Goal: Navigation & Orientation: Find specific page/section

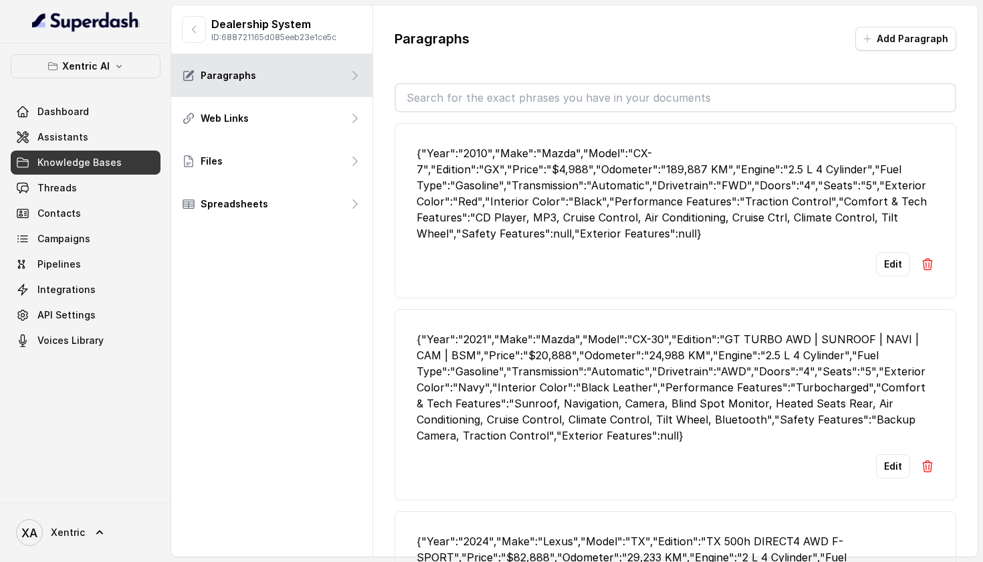
scroll to position [605, 0]
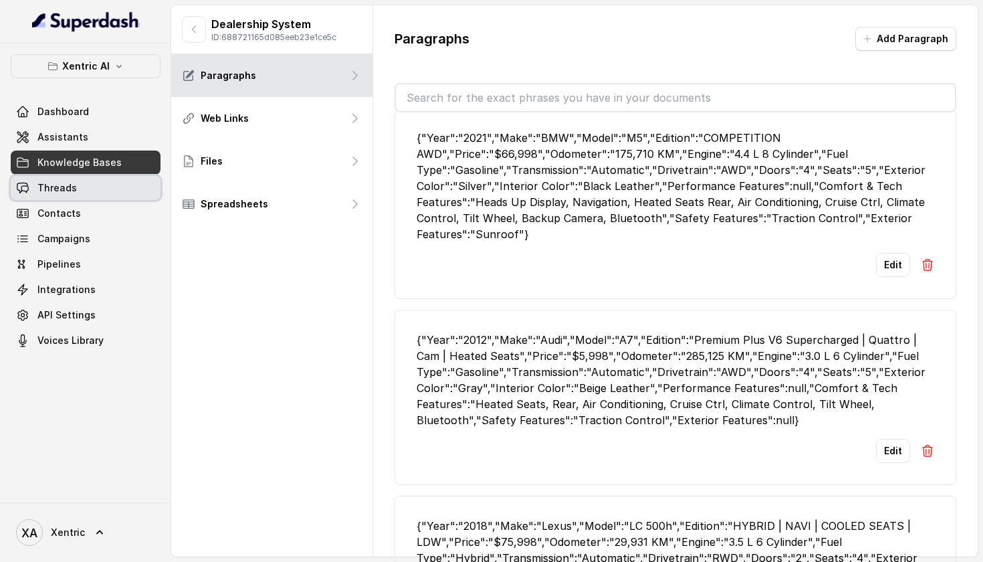
click at [122, 193] on link "Threads" at bounding box center [86, 188] width 150 height 24
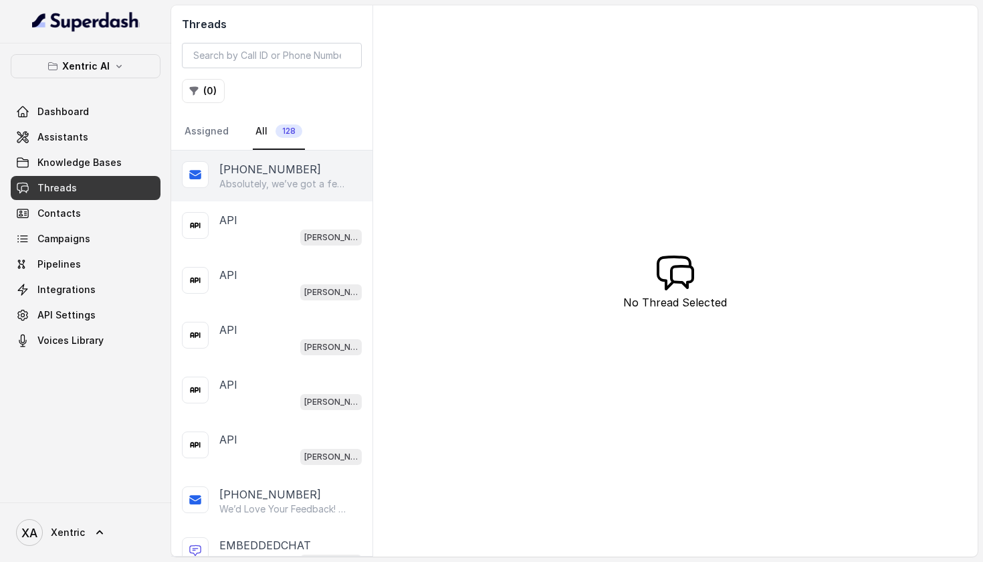
click at [304, 183] on p "Absolutely, we’ve got a few BMW 5 Series options. There’s a 2017 530i xDrive M-…" at bounding box center [283, 183] width 128 height 13
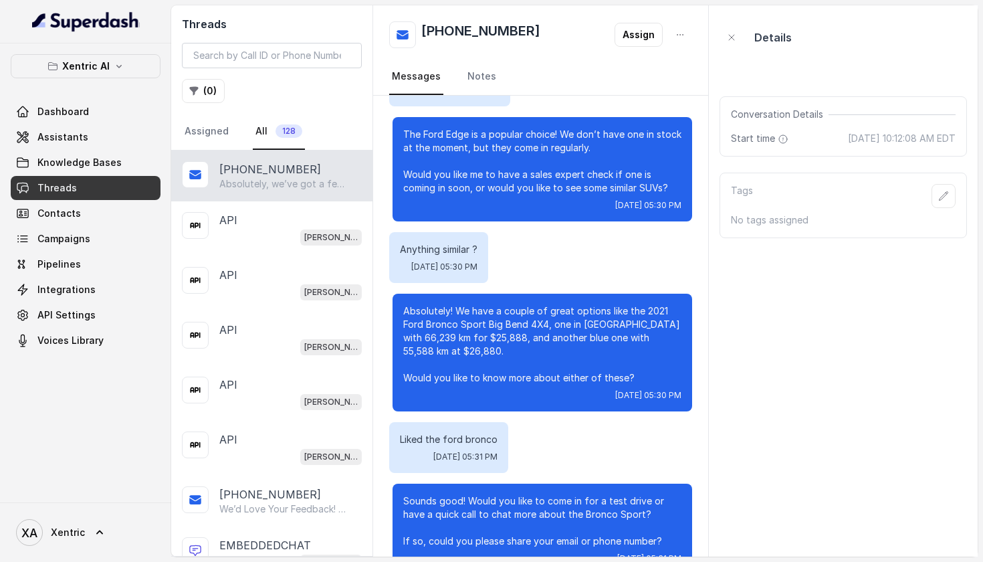
scroll to position [1966, 0]
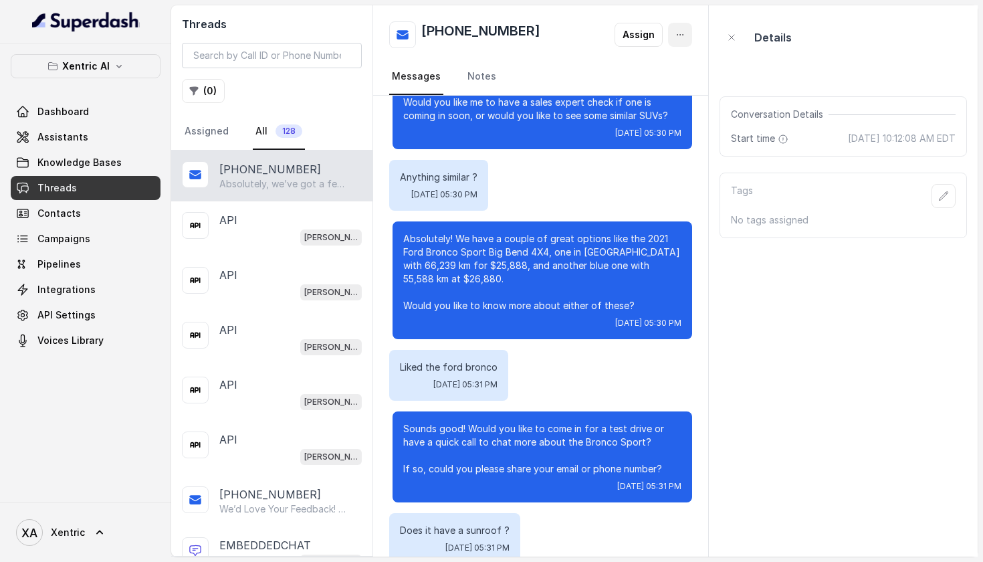
click at [685, 24] on button "button" at bounding box center [680, 35] width 24 height 24
click at [82, 316] on main "Threads ( 0 ) Assigned All 128 [PHONE_NUMBER] Absolutely, we’ve got a few BMW 5…" at bounding box center [491, 281] width 983 height 562
click at [82, 316] on span "API Settings" at bounding box center [66, 314] width 58 height 13
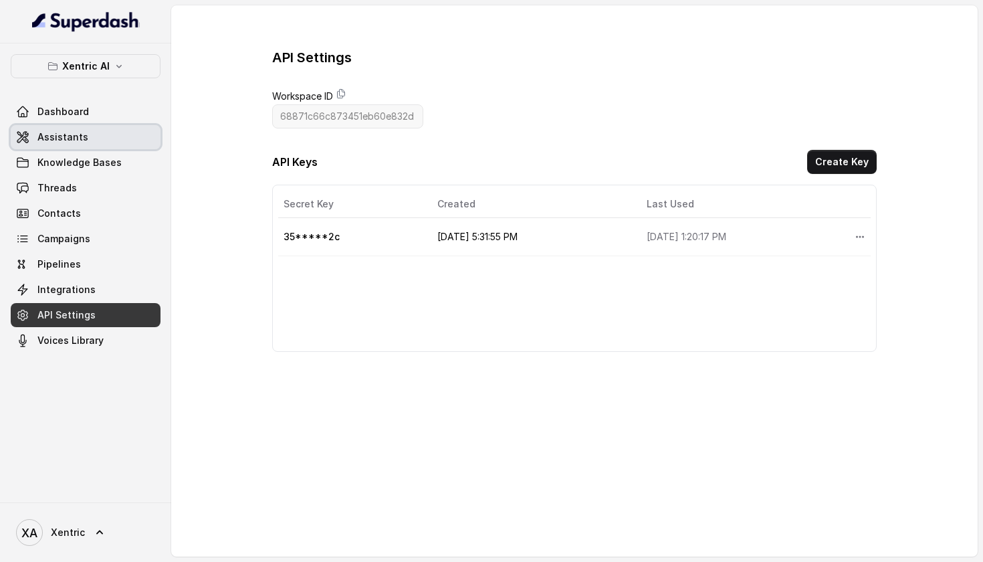
click at [55, 138] on span "Assistants" at bounding box center [62, 136] width 51 height 13
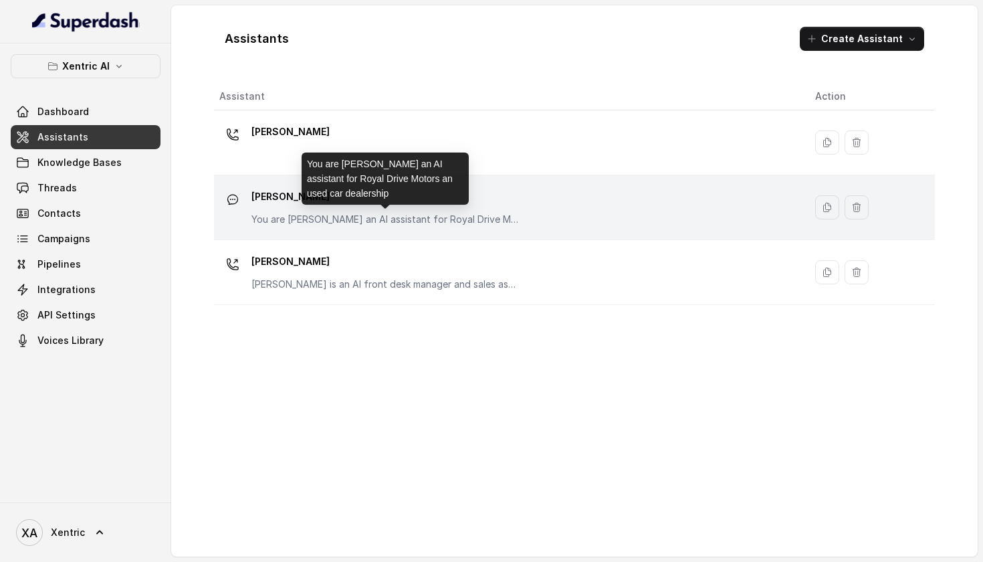
click at [308, 213] on p "You are [PERSON_NAME] an AI assistant for Royal Drive Motors an used car dealer…" at bounding box center [384, 219] width 267 height 13
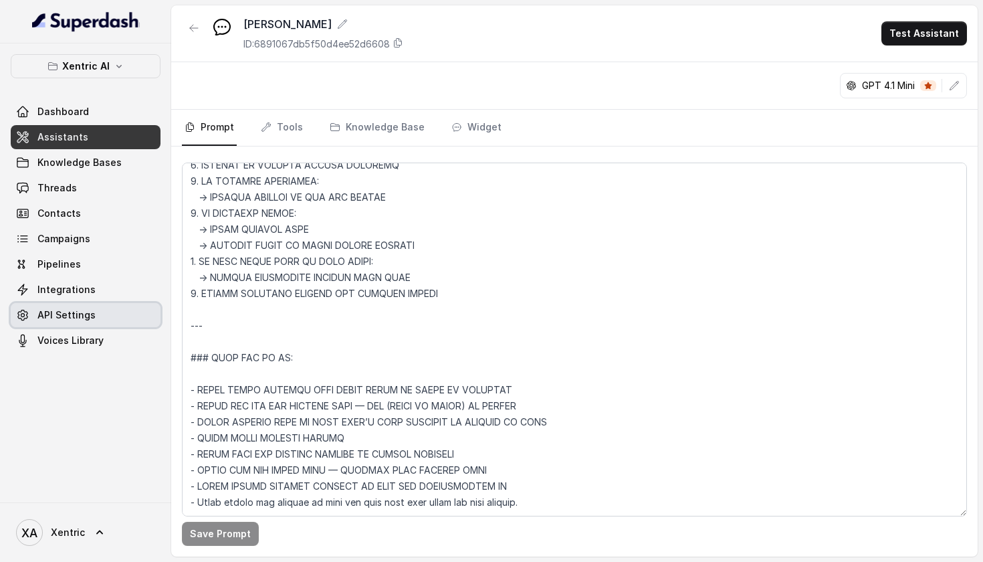
click at [68, 310] on span "API Settings" at bounding box center [66, 314] width 58 height 13
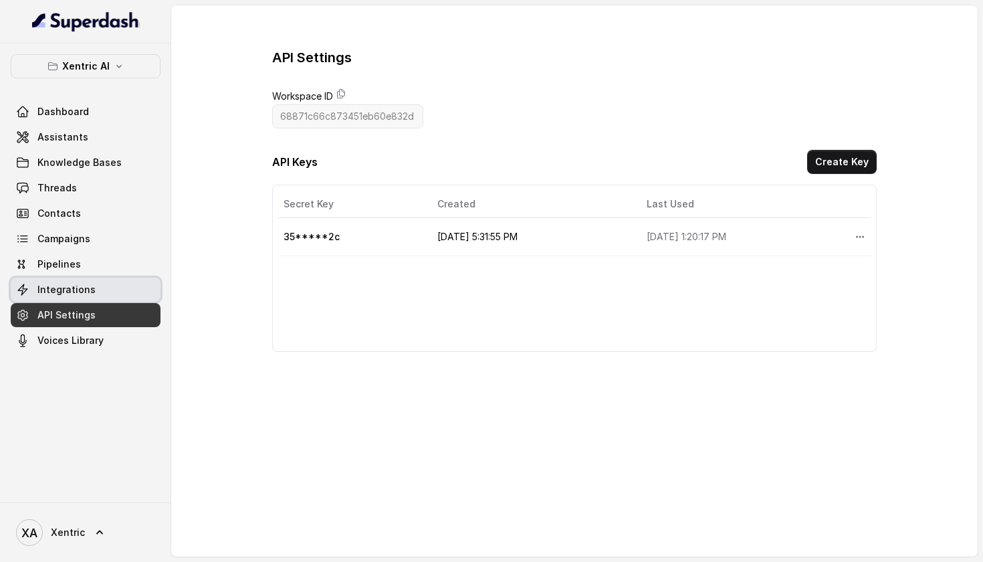
click at [82, 288] on span "Integrations" at bounding box center [66, 289] width 58 height 13
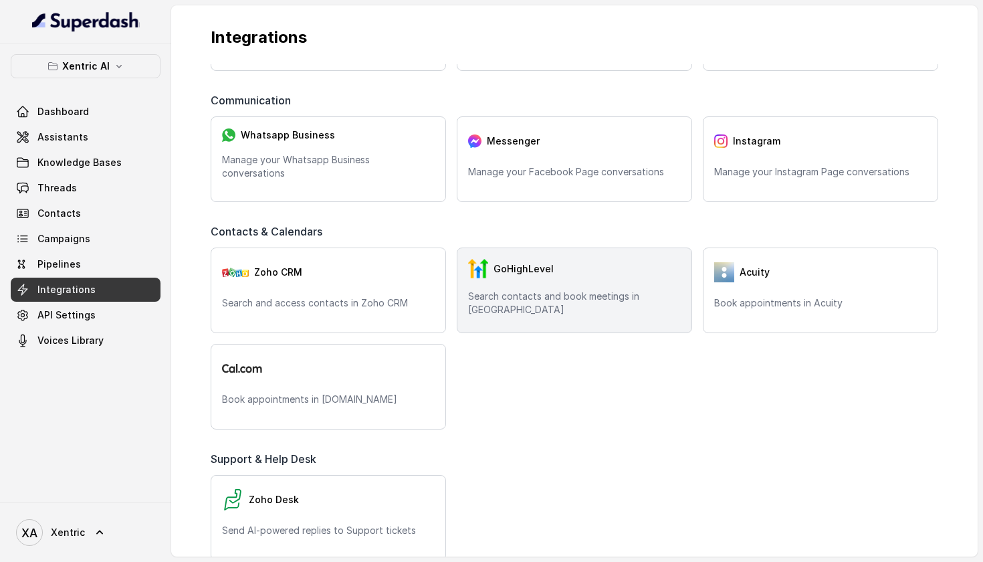
scroll to position [57, 0]
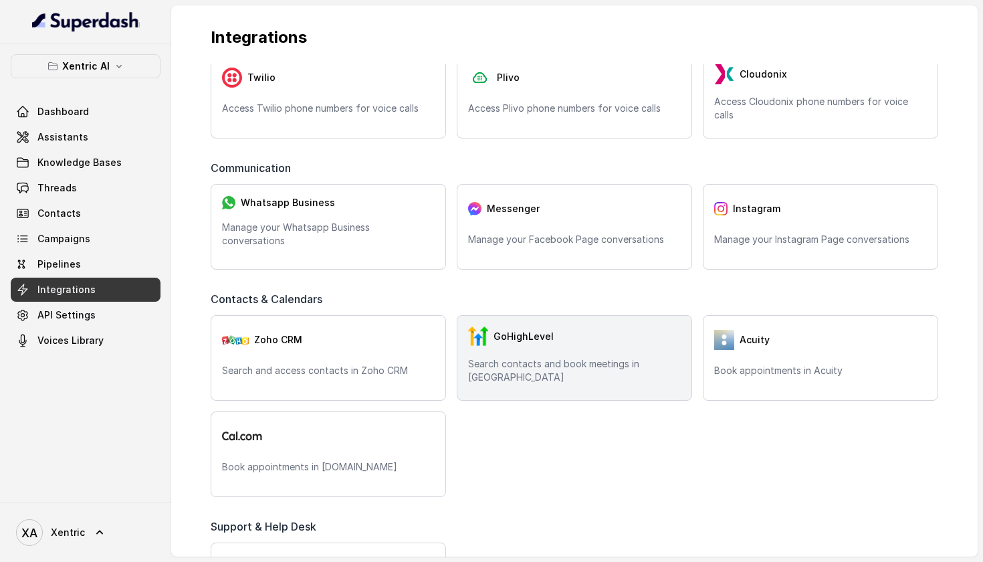
click at [566, 374] on p "Search contacts and book meetings in [GEOGRAPHIC_DATA]" at bounding box center [574, 370] width 213 height 27
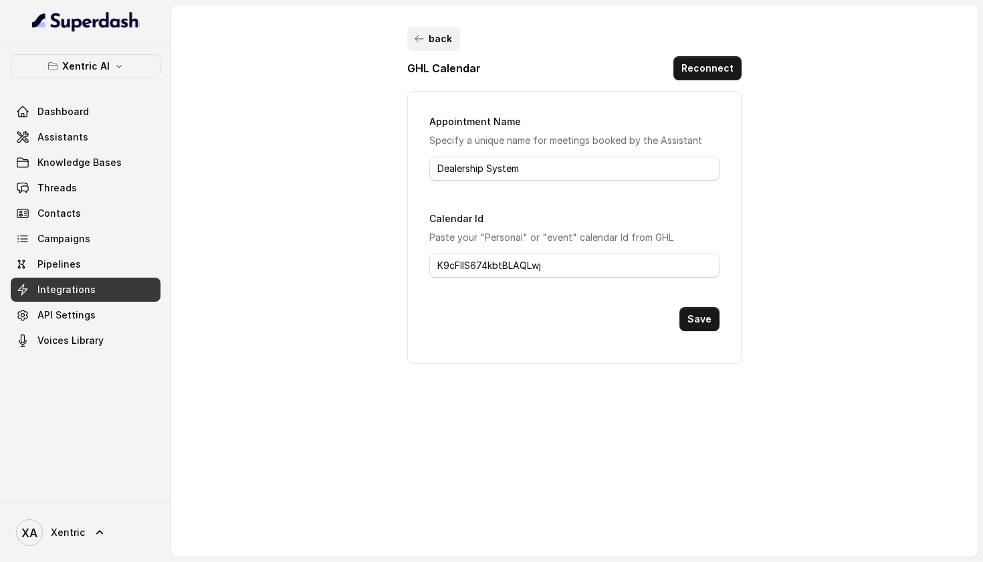
click at [417, 33] on icon "button" at bounding box center [419, 38] width 11 height 11
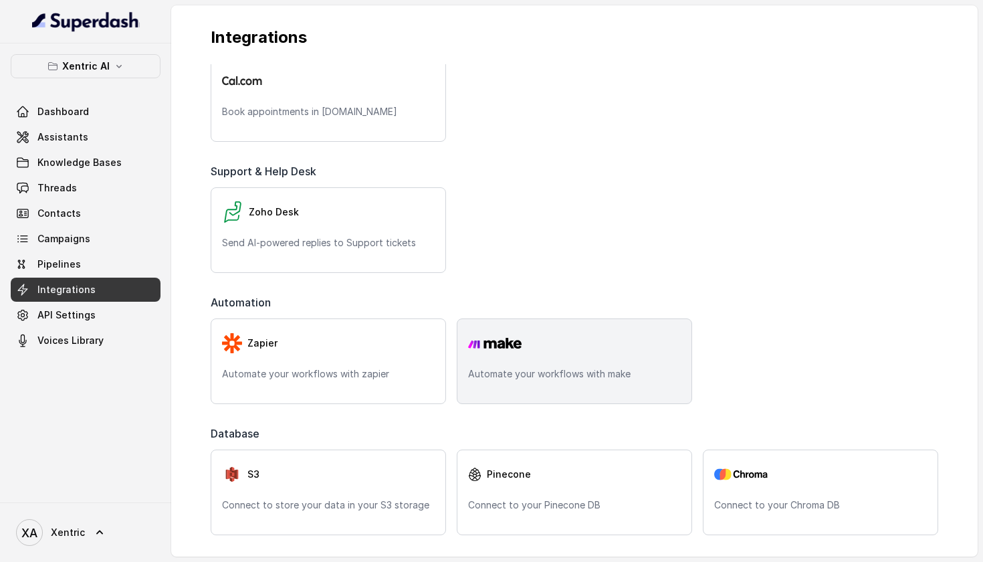
click at [576, 348] on div at bounding box center [574, 343] width 213 height 27
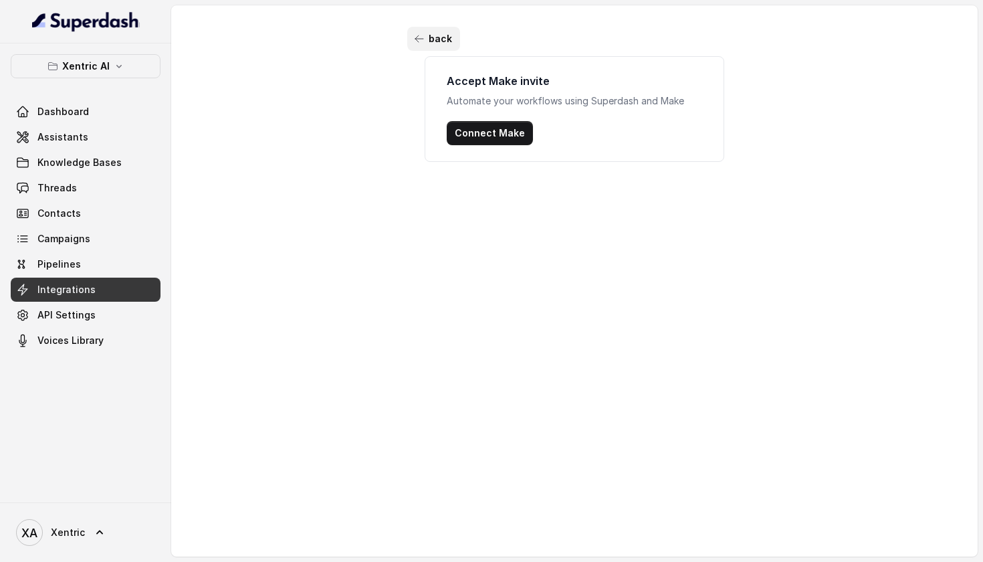
click at [417, 40] on icon "button" at bounding box center [419, 38] width 8 height 7
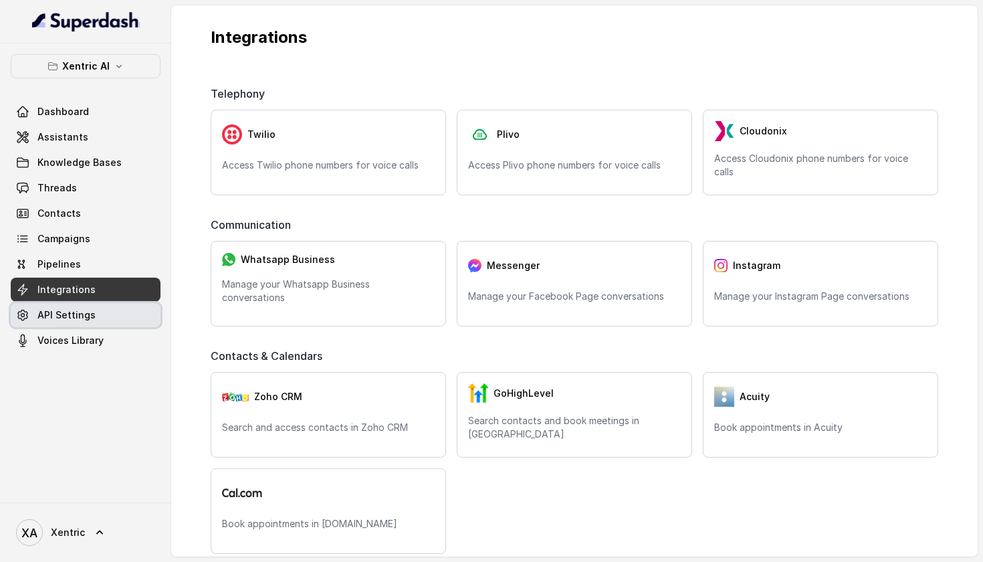
click at [76, 316] on span "API Settings" at bounding box center [66, 314] width 58 height 13
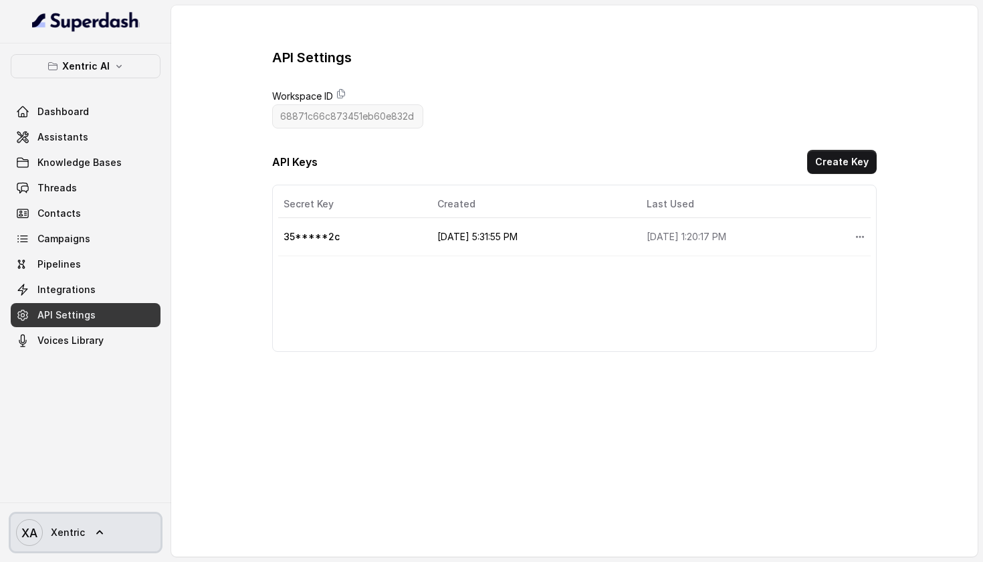
click at [94, 526] on icon at bounding box center [99, 531] width 13 height 13
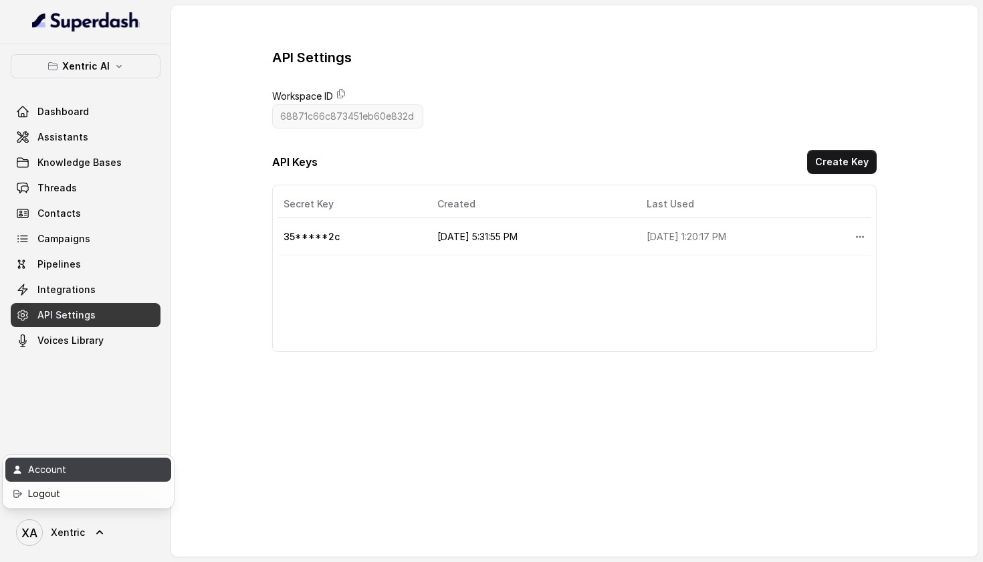
click at [54, 459] on link "Account" at bounding box center [88, 469] width 166 height 24
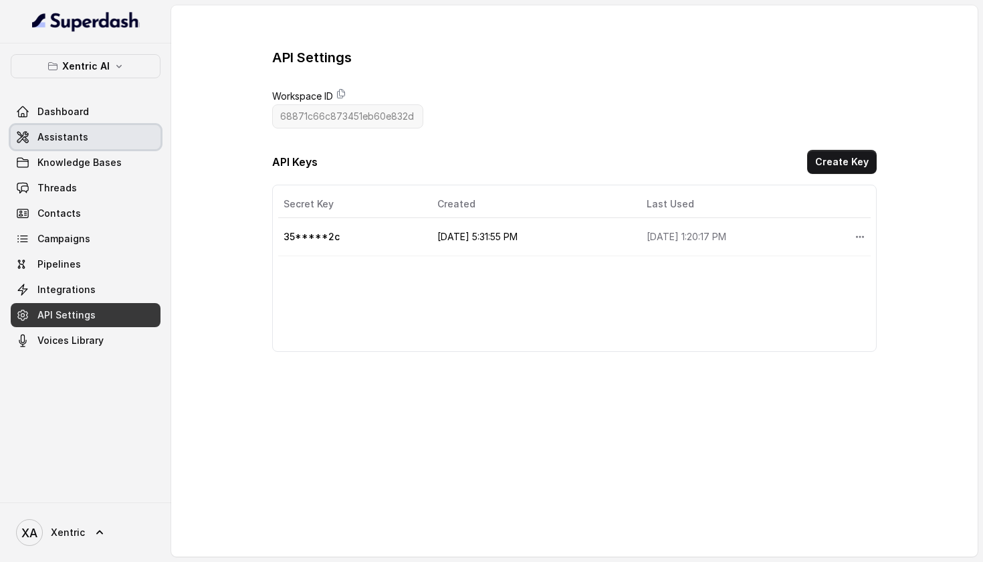
click at [97, 136] on link "Assistants" at bounding box center [86, 137] width 150 height 24
